Goal: Task Accomplishment & Management: Use online tool/utility

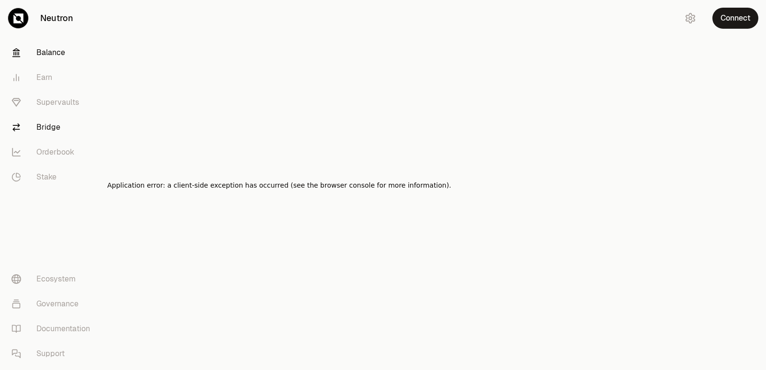
click at [58, 58] on link "Balance" at bounding box center [54, 52] width 100 height 25
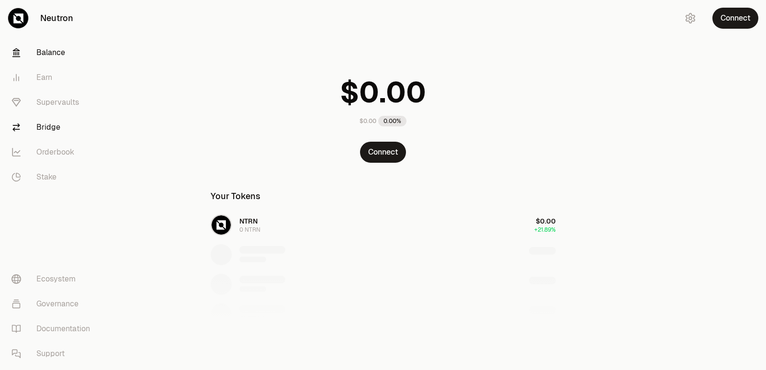
click at [51, 130] on link "Bridge" at bounding box center [54, 127] width 100 height 25
